Goal: Information Seeking & Learning: Learn about a topic

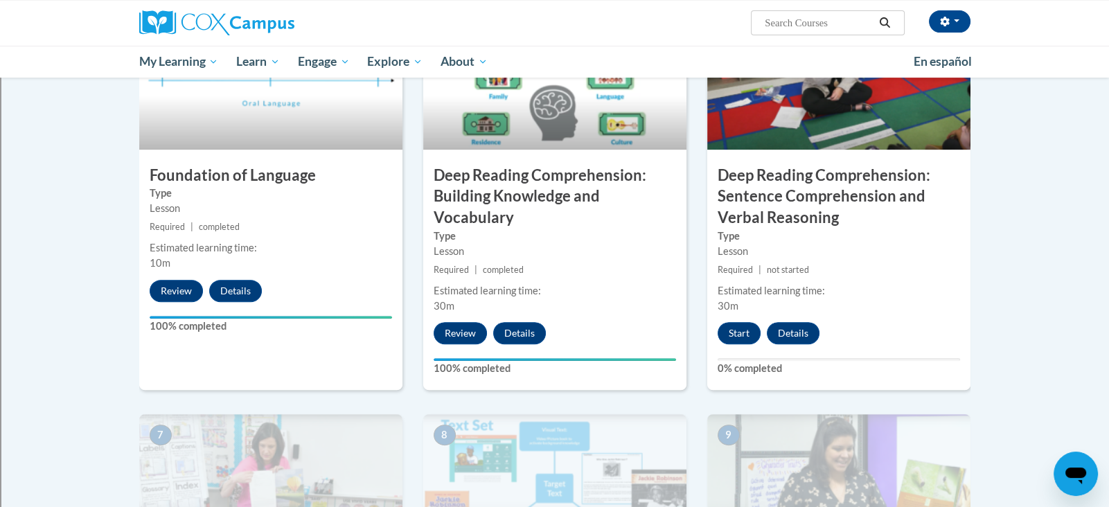
scroll to position [713, 0]
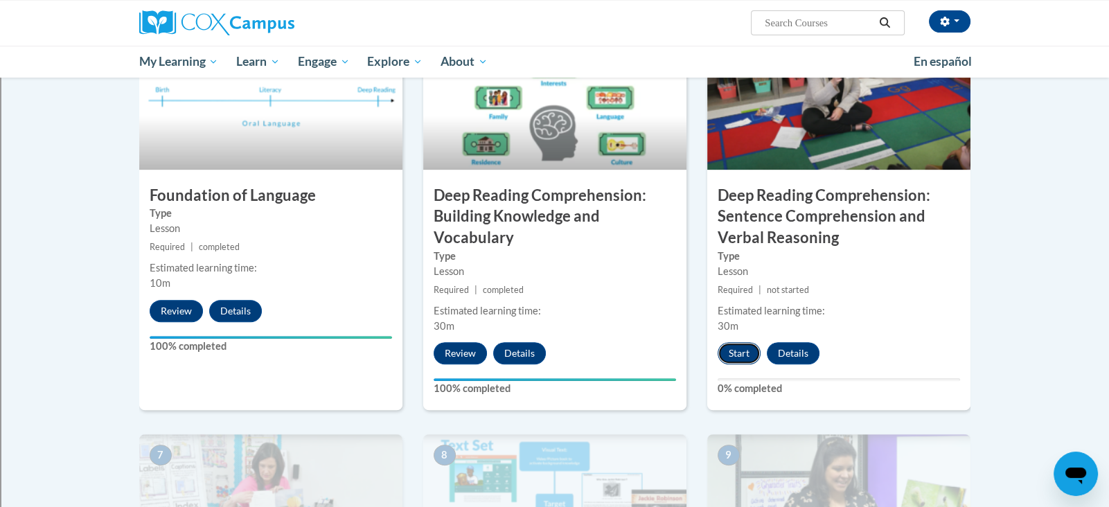
click at [738, 355] on button "Start" at bounding box center [739, 353] width 43 height 22
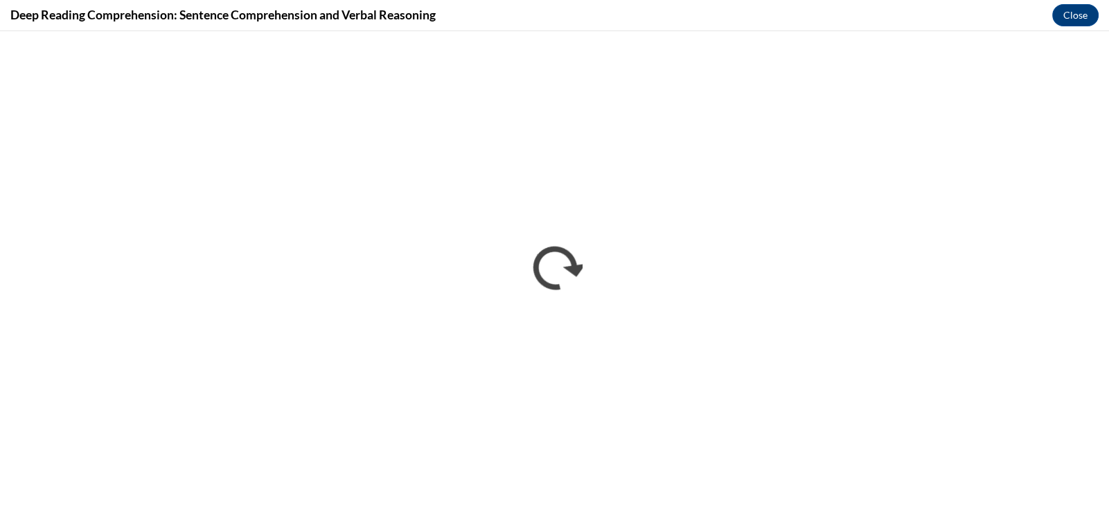
scroll to position [0, 0]
